Goal: Task Accomplishment & Management: Use online tool/utility

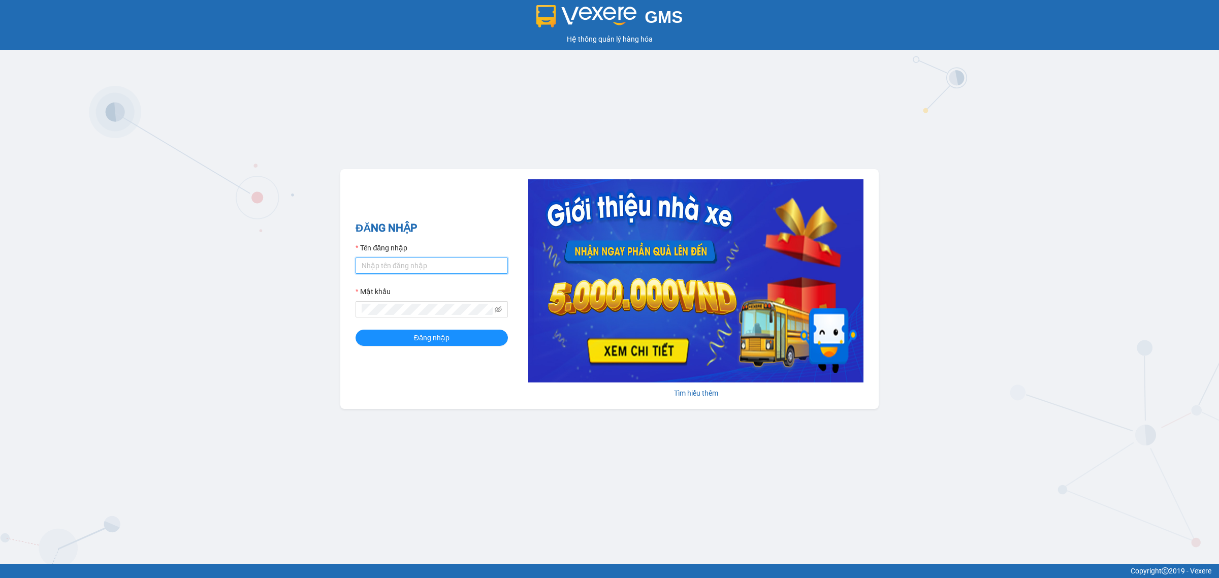
click at [455, 260] on input "Tên đăng nhập" at bounding box center [432, 265] width 152 height 16
type input "bichphuong.binhminhbus"
click at [356, 330] on button "Đăng nhập" at bounding box center [432, 338] width 152 height 16
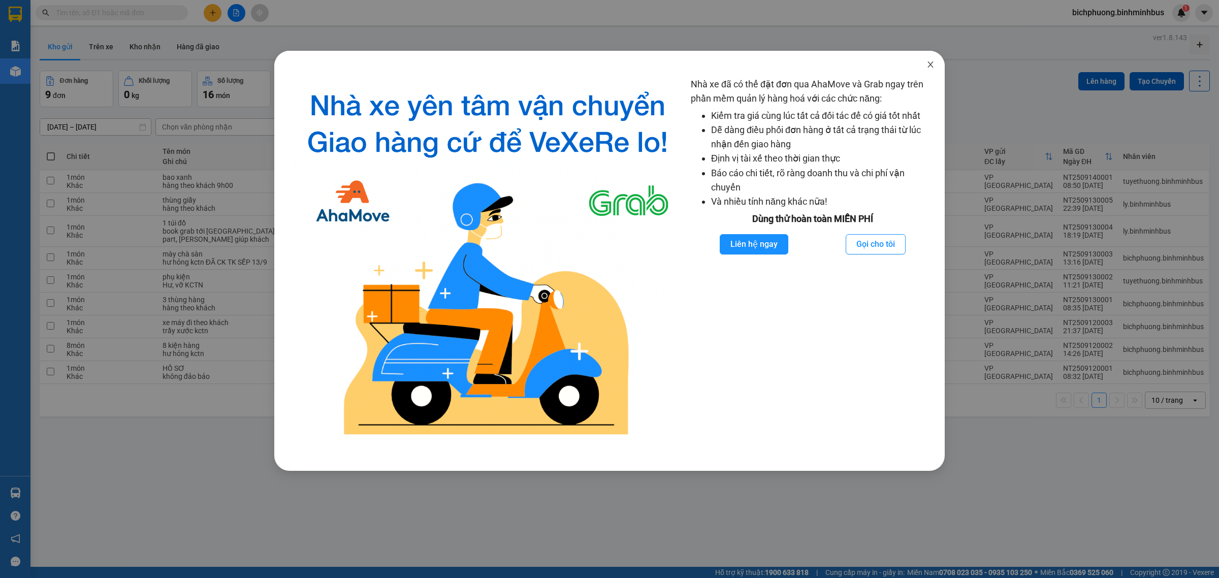
click at [924, 65] on span "Close" at bounding box center [930, 65] width 28 height 28
